Goal: Task Accomplishment & Management: Manage account settings

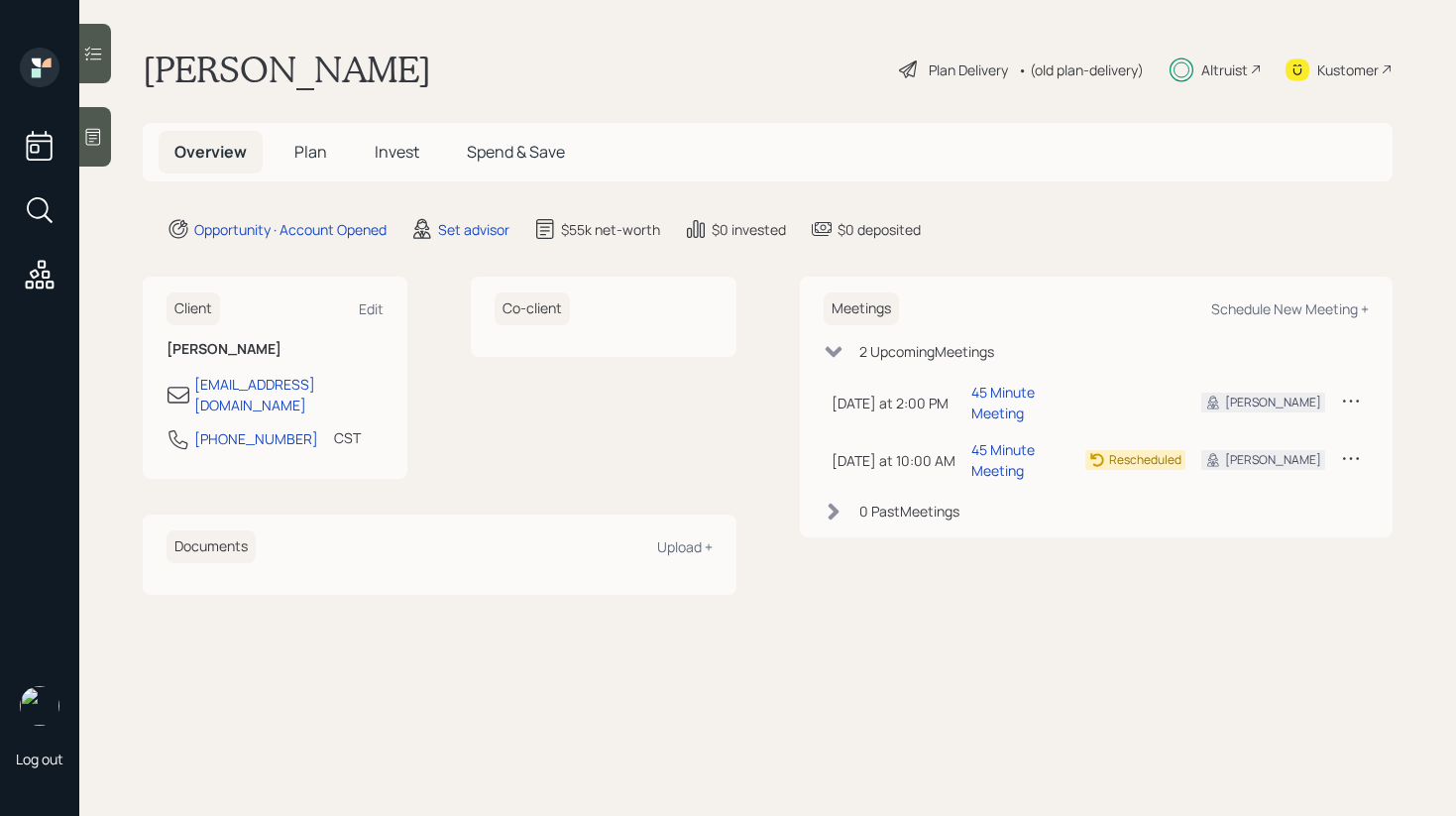
click at [308, 158] on span "Plan" at bounding box center [311, 152] width 33 height 22
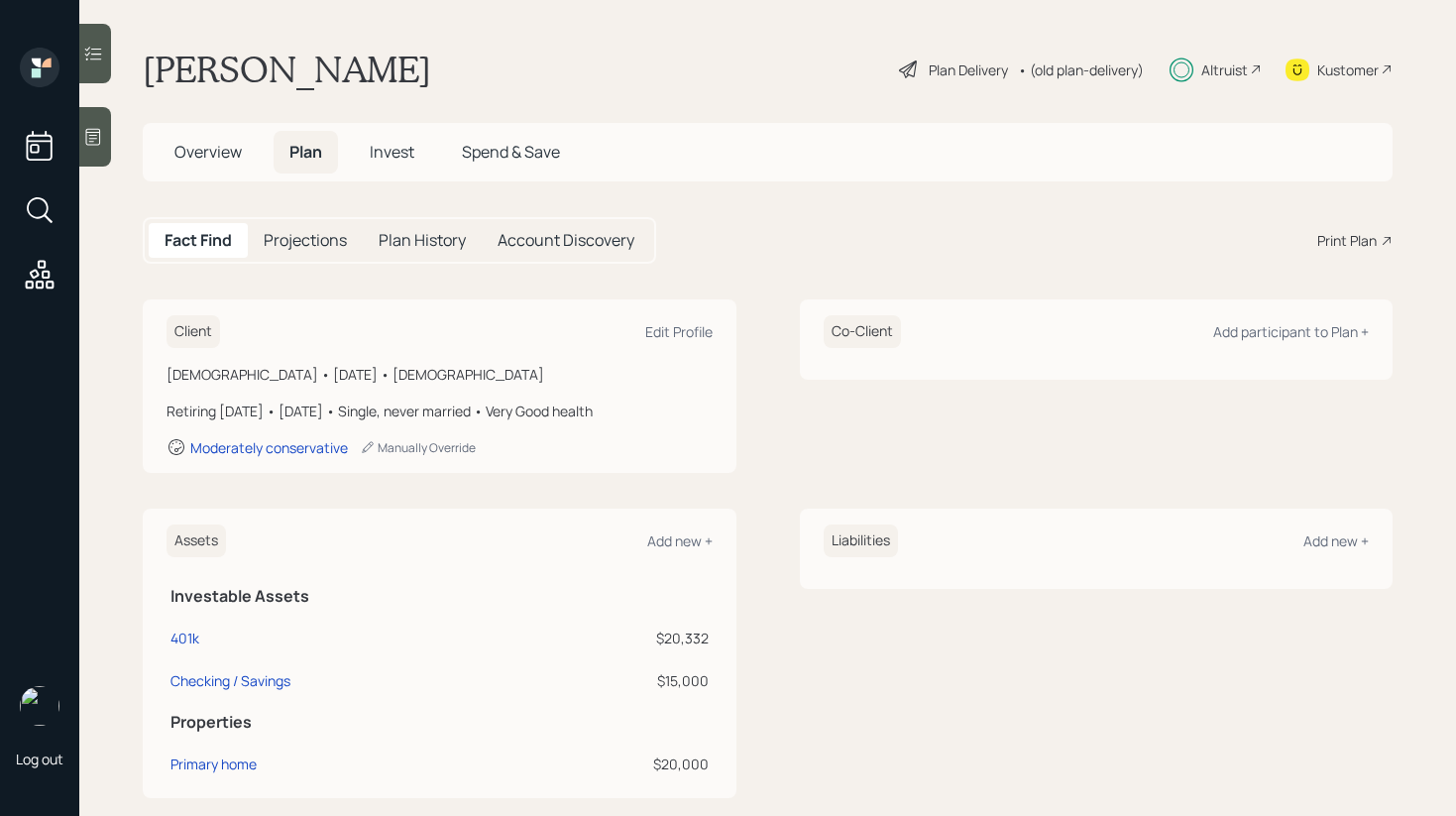
click at [214, 163] on span "Overview" at bounding box center [208, 152] width 67 height 22
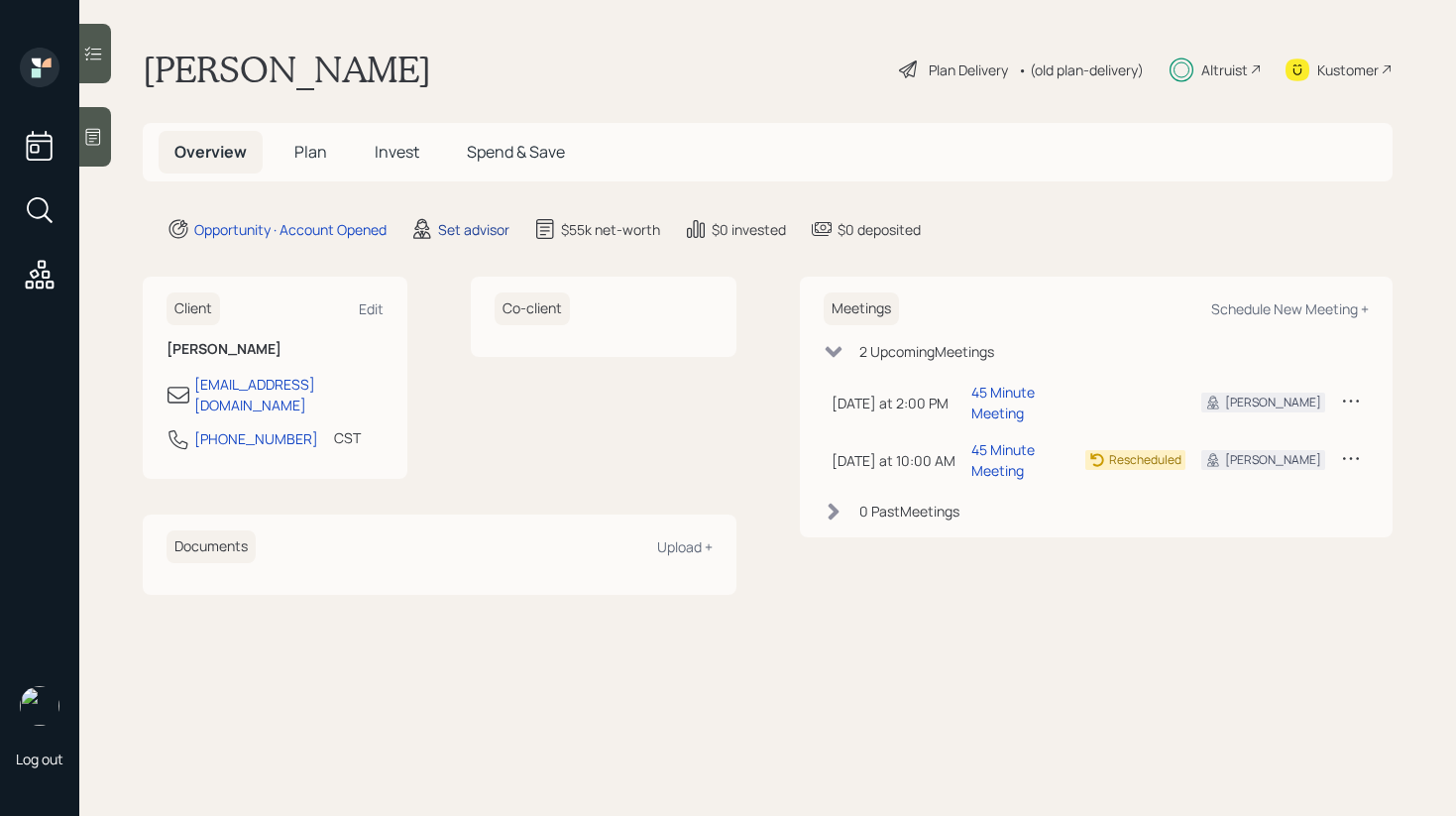
click at [465, 231] on div "Set advisor" at bounding box center [473, 229] width 71 height 21
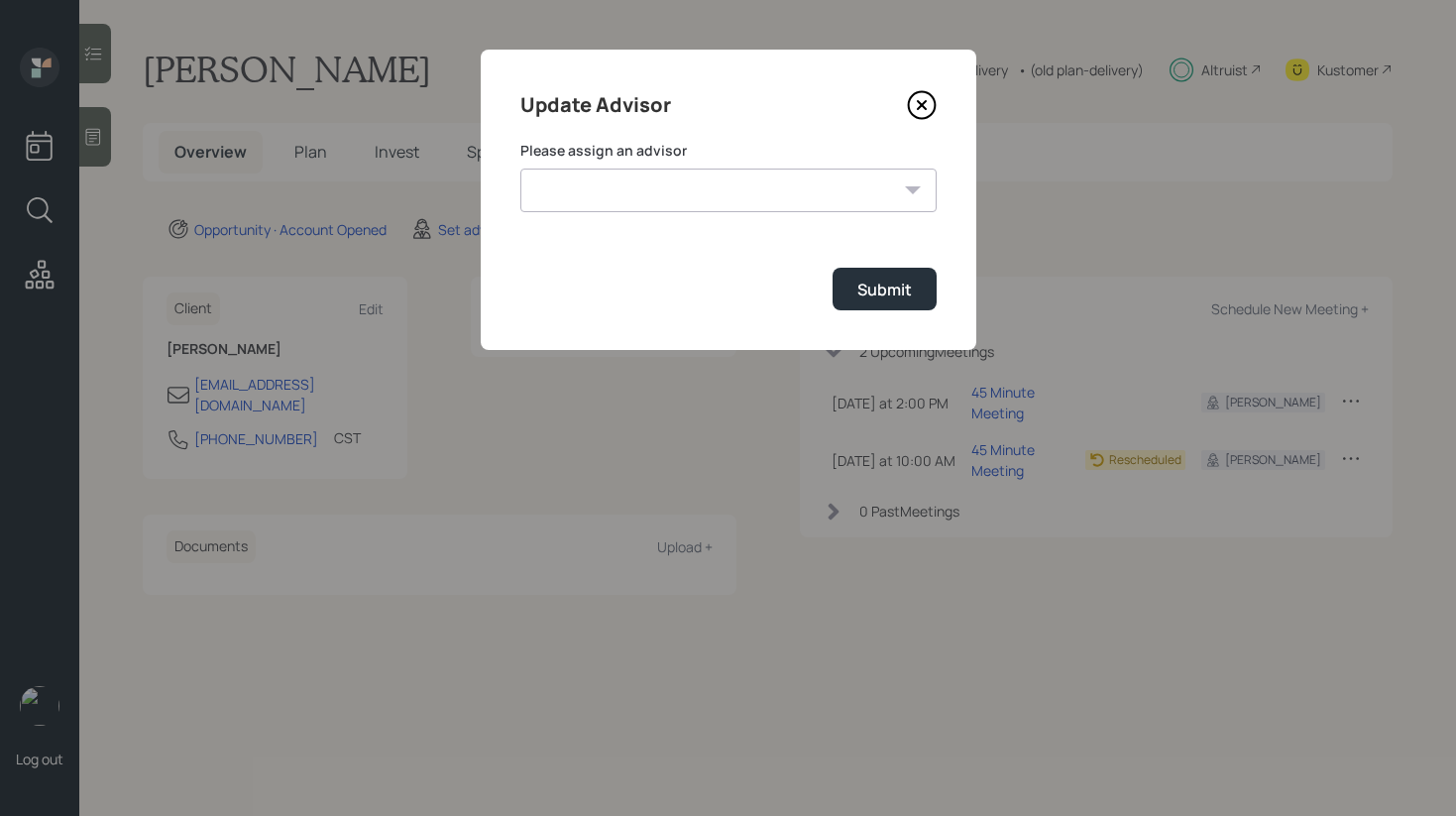
click at [725, 199] on select "[PERSON_NAME] [PERSON_NAME] End [PERSON_NAME] [PERSON_NAME] [PERSON_NAME] [PERS…" at bounding box center [728, 191] width 416 height 44
click at [915, 102] on icon at bounding box center [922, 105] width 30 height 30
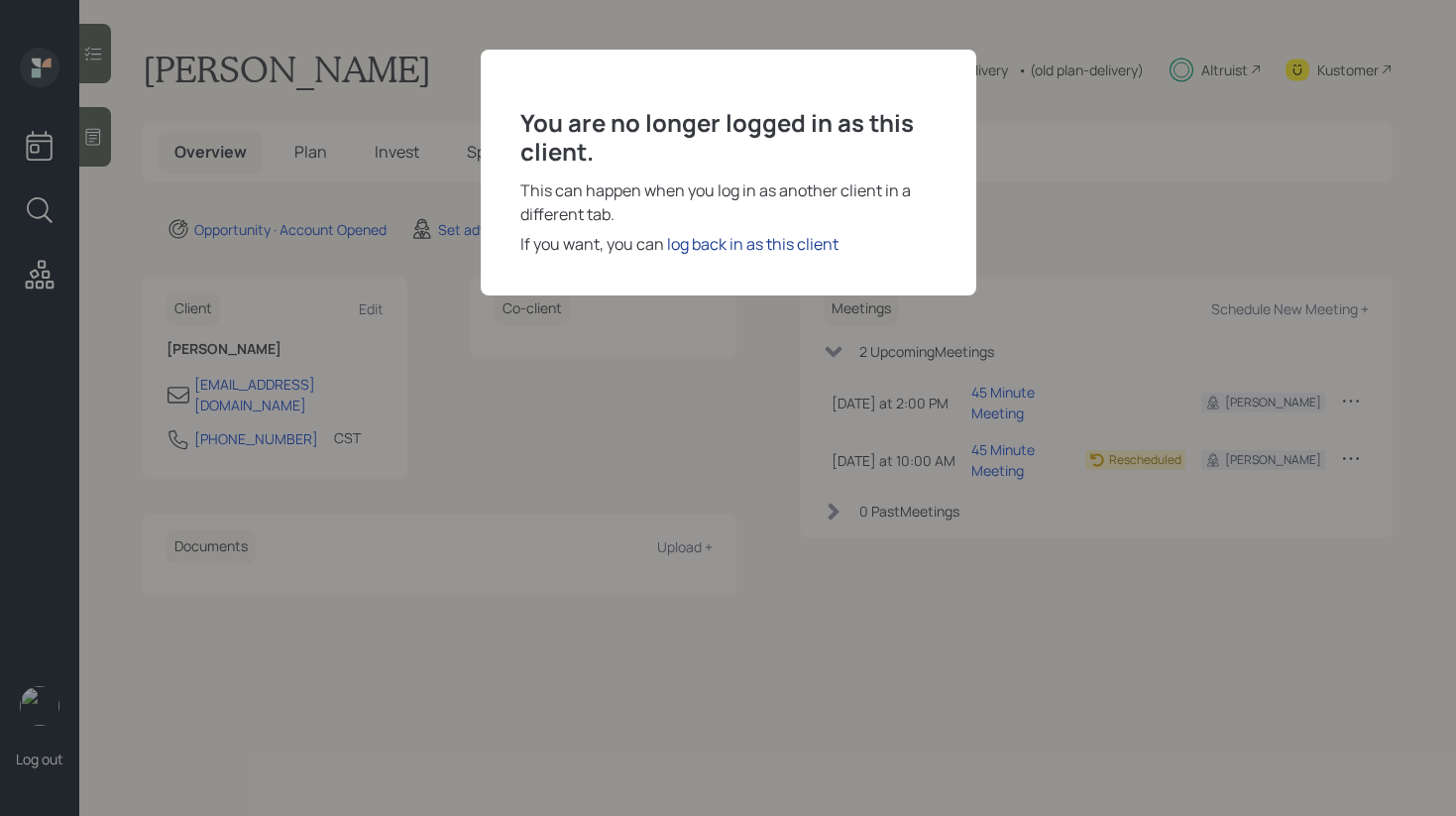
click at [698, 245] on div "log back in as this client" at bounding box center [753, 244] width 172 height 24
